Goal: Task Accomplishment & Management: Use online tool/utility

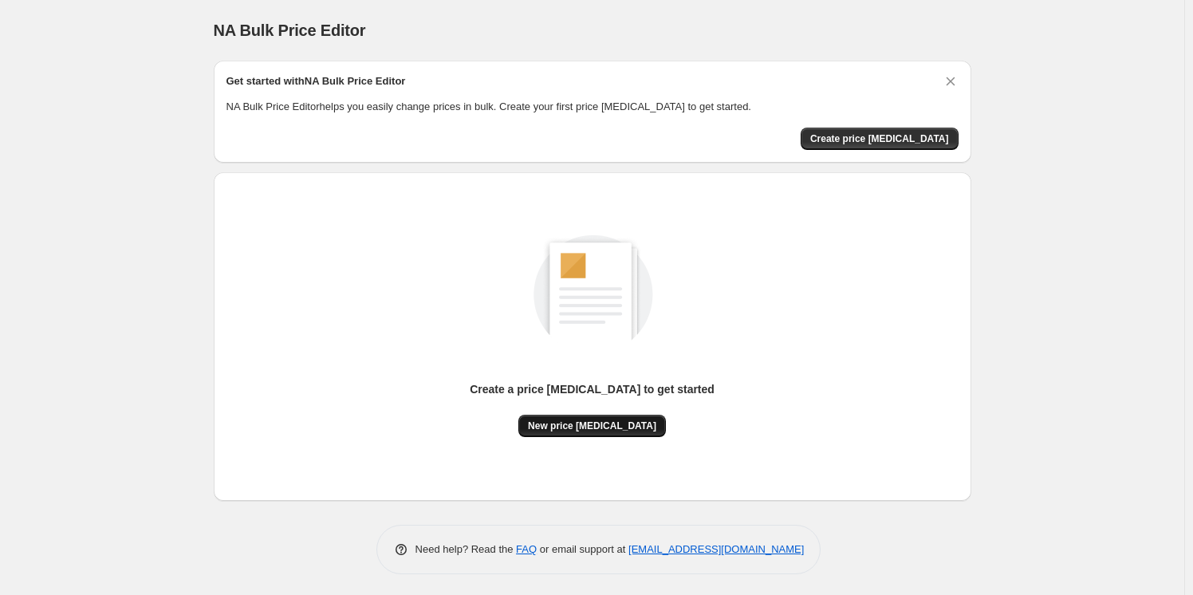
click at [605, 420] on span "New price change job" at bounding box center [592, 426] width 128 height 13
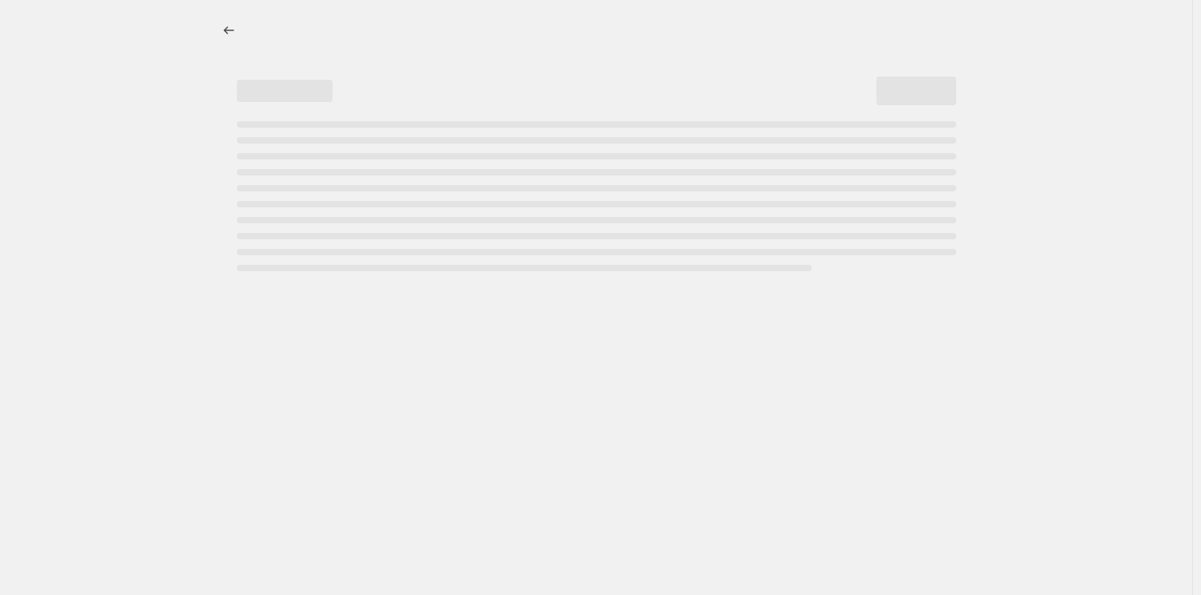
select select "percentage"
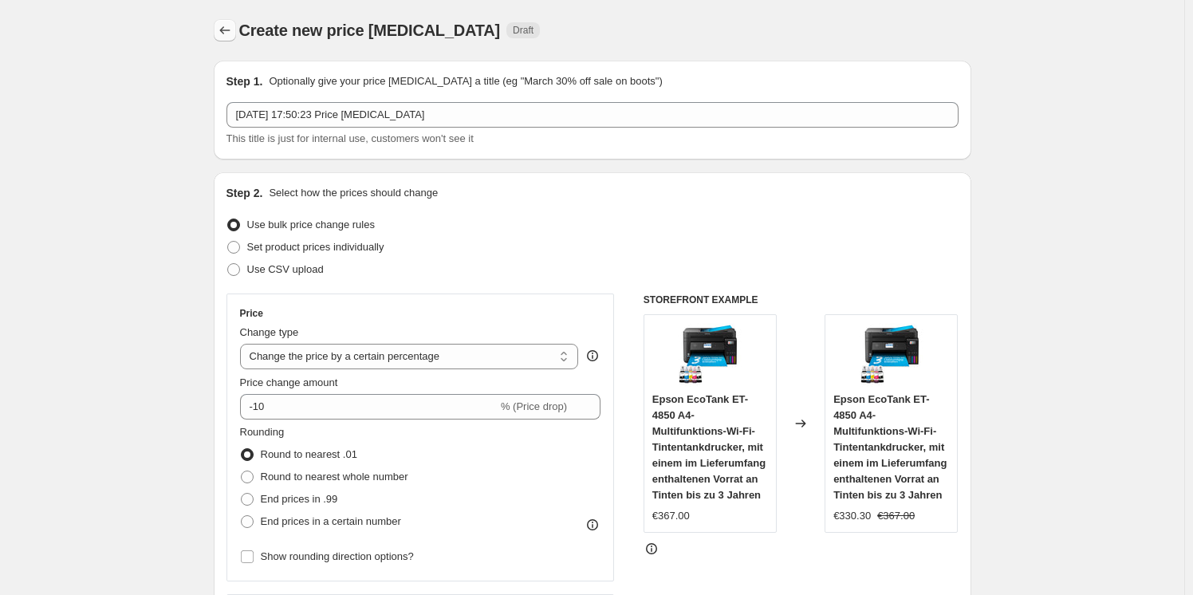
click at [236, 30] on button "Price change jobs" at bounding box center [225, 30] width 22 height 22
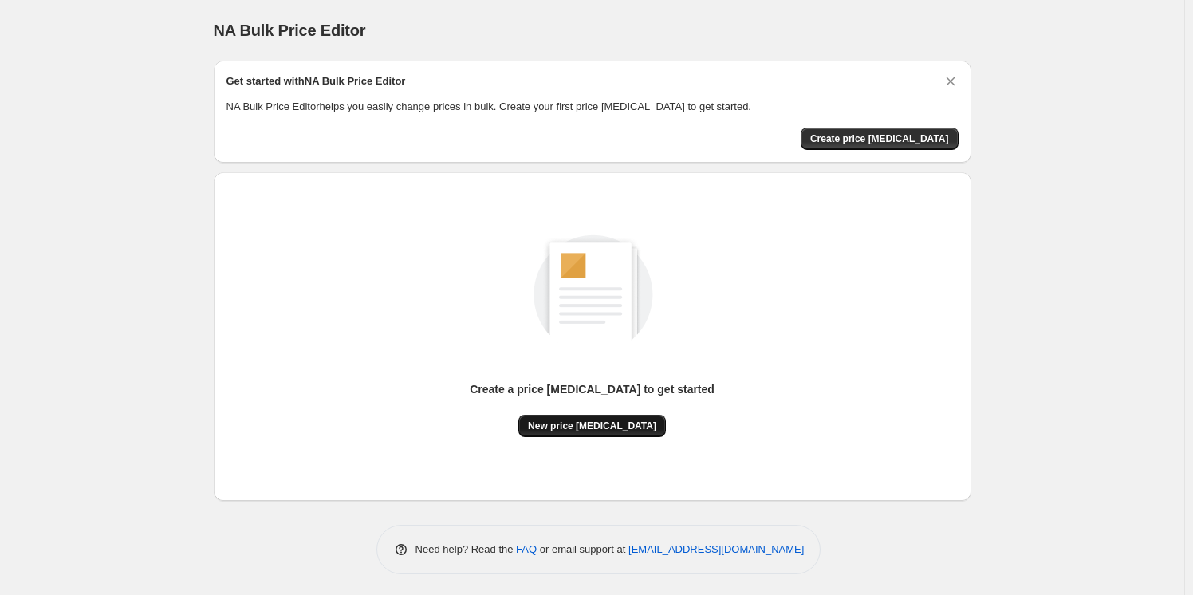
click at [619, 423] on span "New price change job" at bounding box center [592, 426] width 128 height 13
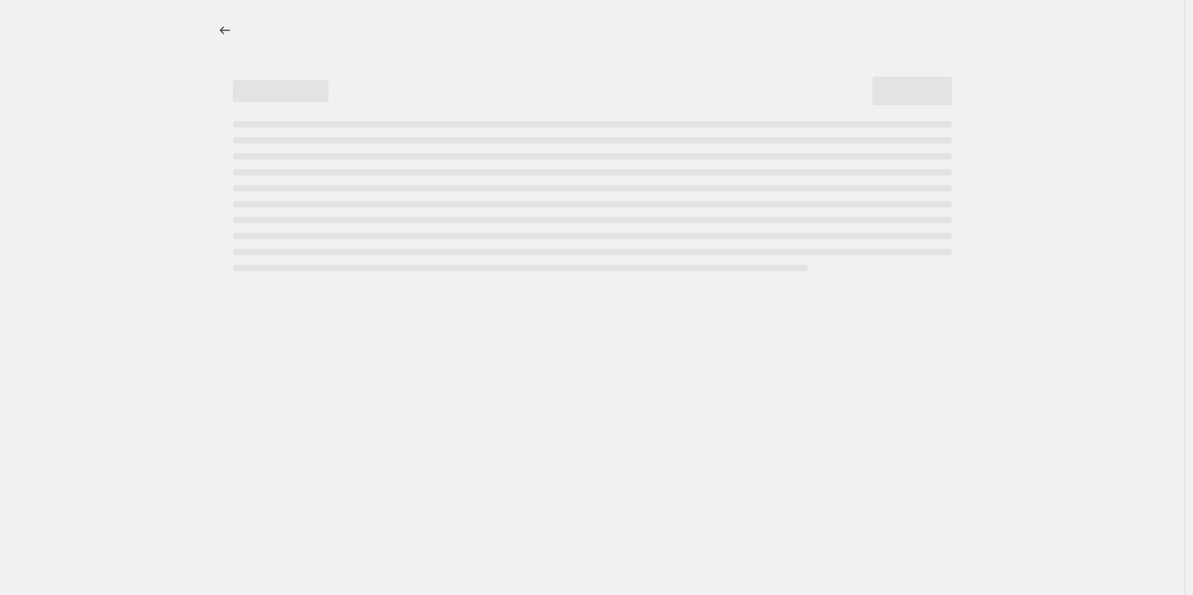
select select "percentage"
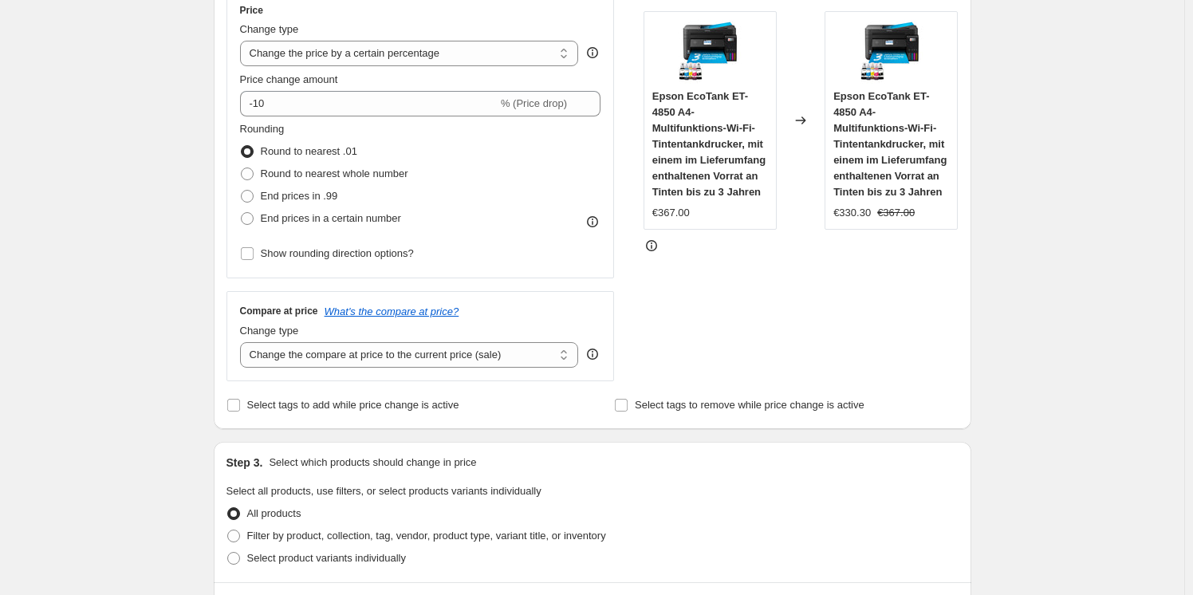
scroll to position [305, 0]
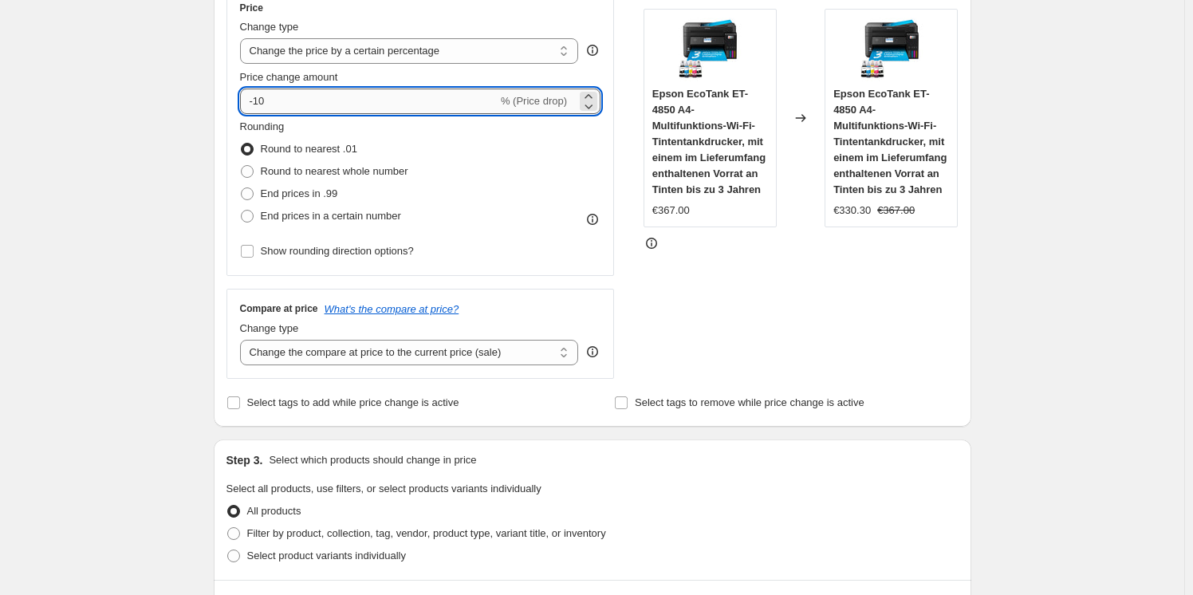
click at [375, 104] on input "-10" at bounding box center [369, 102] width 258 height 26
type input "-1"
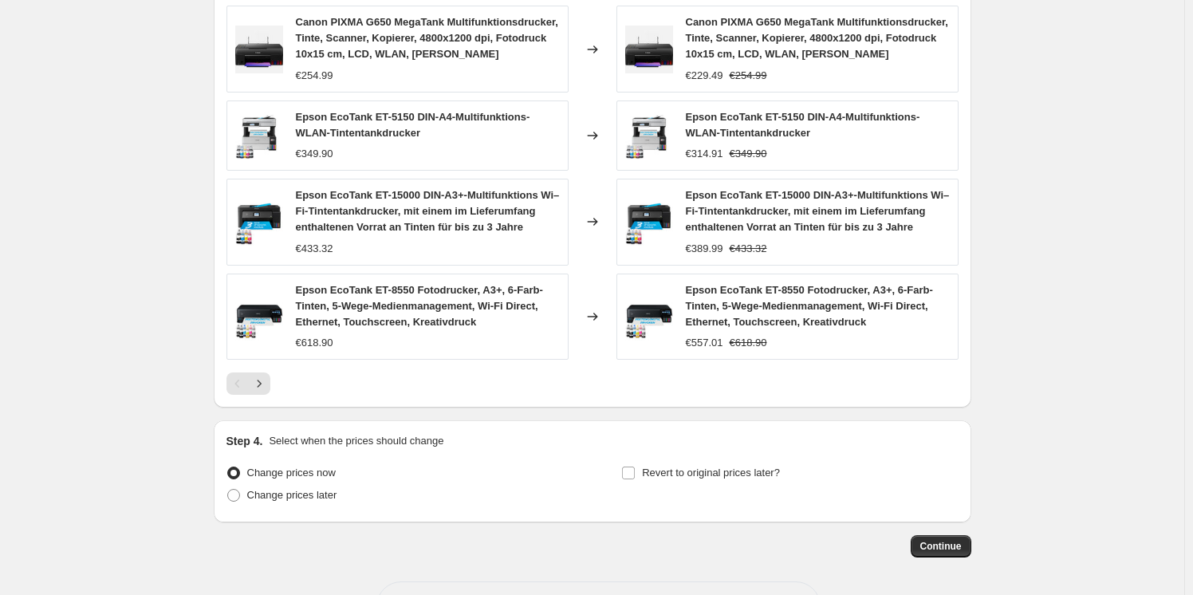
scroll to position [1087, 0]
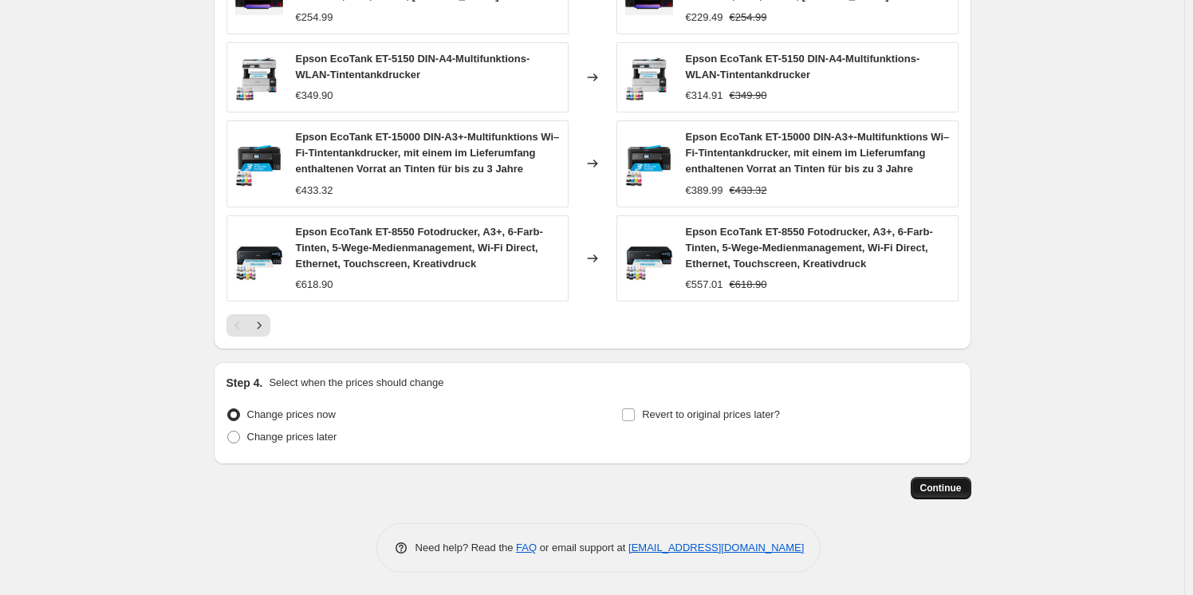
type input "-30"
click at [940, 488] on span "Continue" at bounding box center [940, 488] width 41 height 13
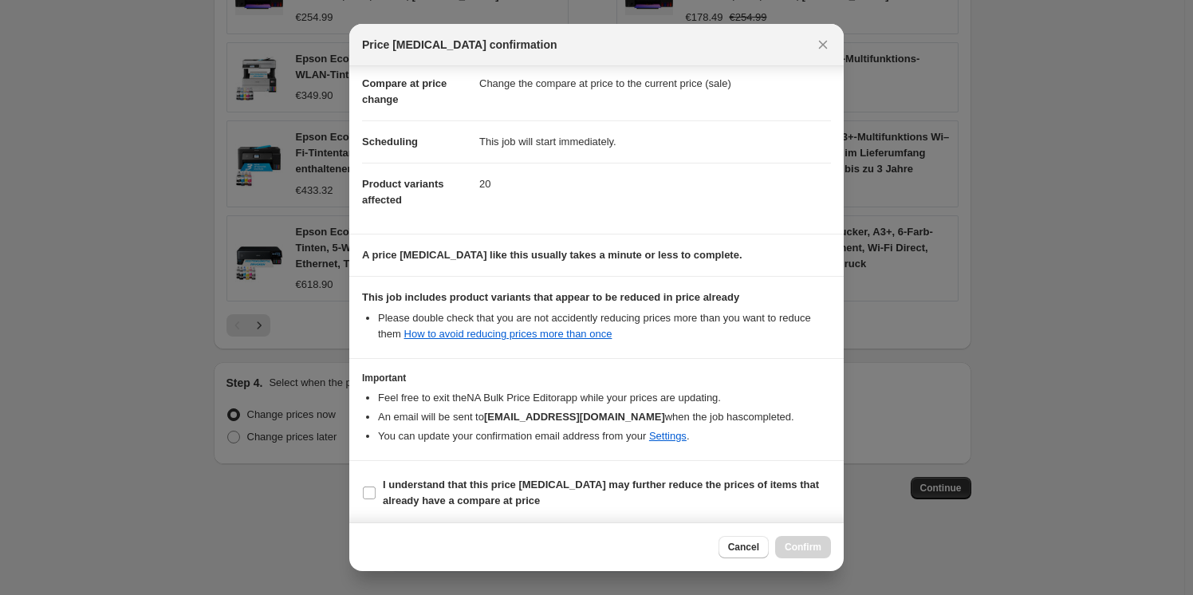
scroll to position [75, 0]
click at [732, 478] on b "I understand that this price change job may further reduce the prices of items …" at bounding box center [601, 492] width 436 height 28
click at [376, 486] on input "I understand that this price change job may further reduce the prices of items …" at bounding box center [369, 492] width 13 height 13
checkbox input "true"
click at [815, 543] on span "Confirm" at bounding box center [803, 547] width 37 height 13
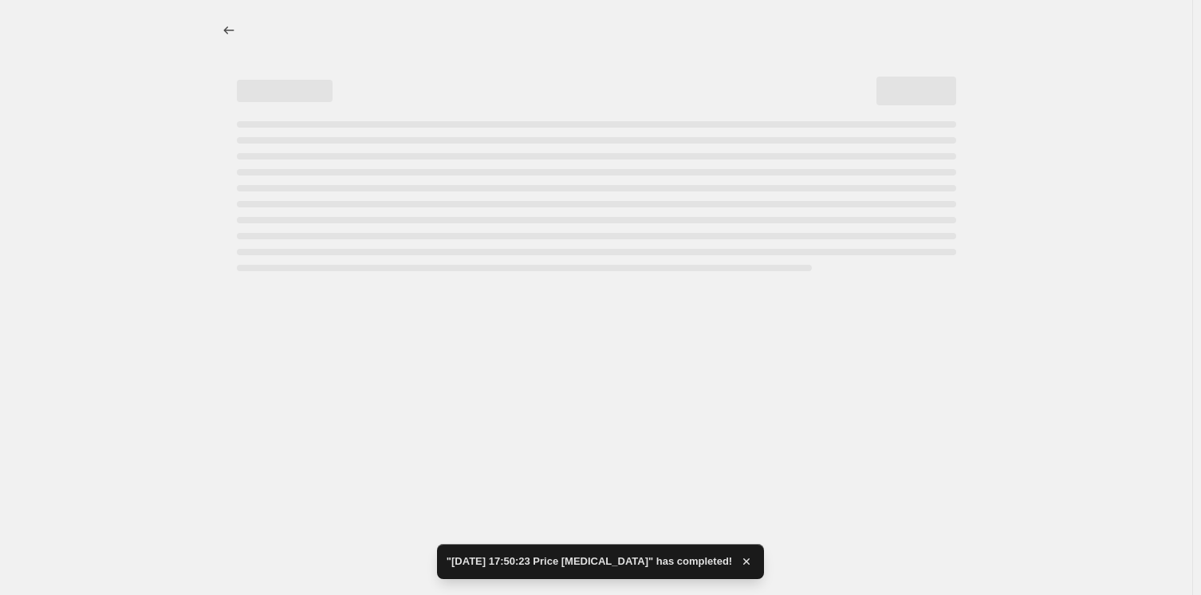
select select "percentage"
